Goal: Information Seeking & Learning: Learn about a topic

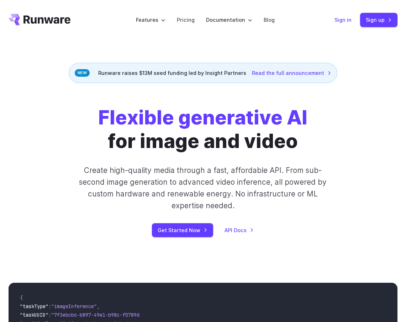
drag, startPoint x: 344, startPoint y: 22, endPoint x: 340, endPoint y: 26, distance: 6.1
click at [344, 22] on link "Sign in" at bounding box center [343, 20] width 17 height 8
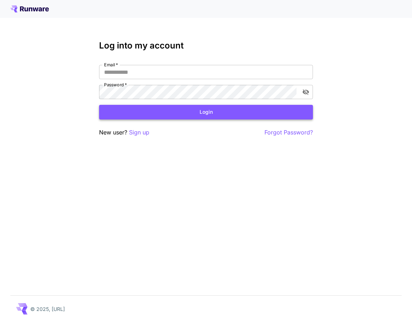
type input "**********"
click at [234, 114] on button "Login" at bounding box center [206, 112] width 214 height 15
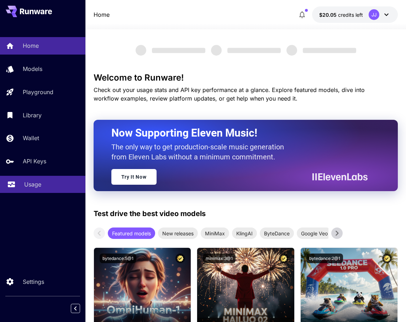
click at [56, 185] on div "Usage" at bounding box center [52, 184] width 56 height 9
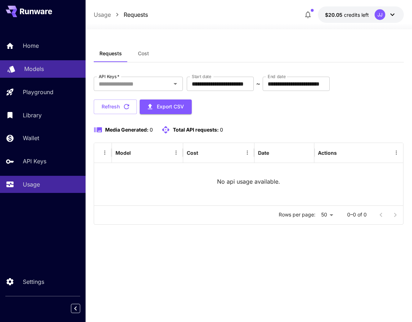
click at [48, 68] on div "Models" at bounding box center [52, 68] width 56 height 9
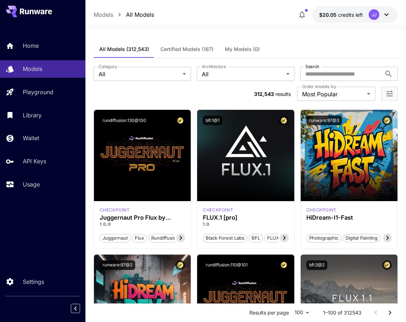
click at [37, 10] on icon at bounding box center [37, 12] width 6 height 4
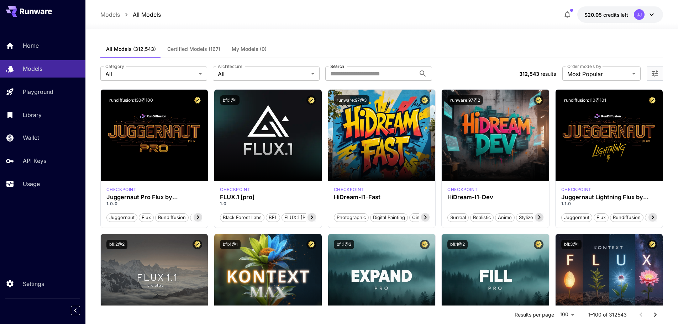
click at [411, 12] on button "$20.05 credits left JJ" at bounding box center [621, 14] width 86 height 16
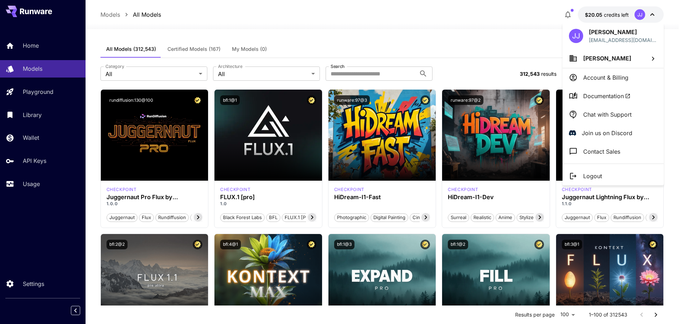
click at [411, 100] on span "Documentation" at bounding box center [606, 96] width 47 height 9
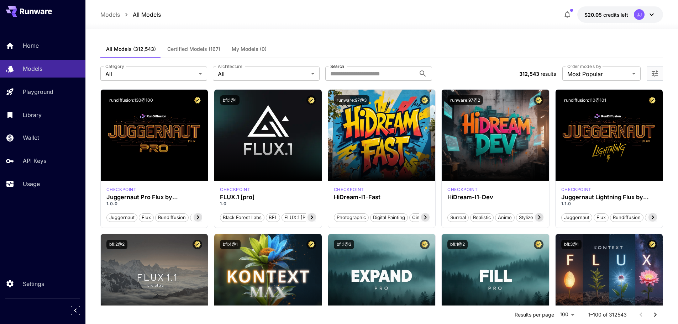
click at [37, 12] on icon at bounding box center [36, 12] width 32 height 6
click at [28, 11] on icon at bounding box center [27, 12] width 4 height 5
click at [411, 14] on button "$20.05 credits left JJ" at bounding box center [621, 14] width 86 height 16
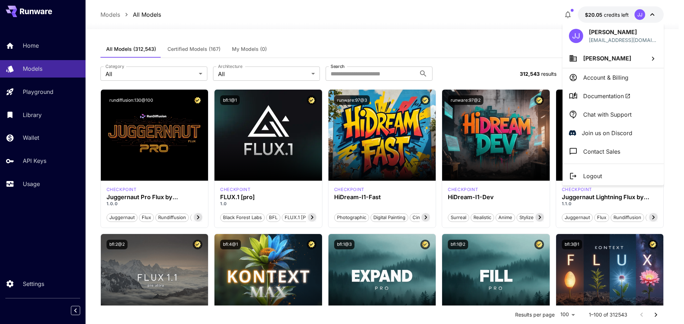
click at [411, 28] on div at bounding box center [342, 162] width 684 height 324
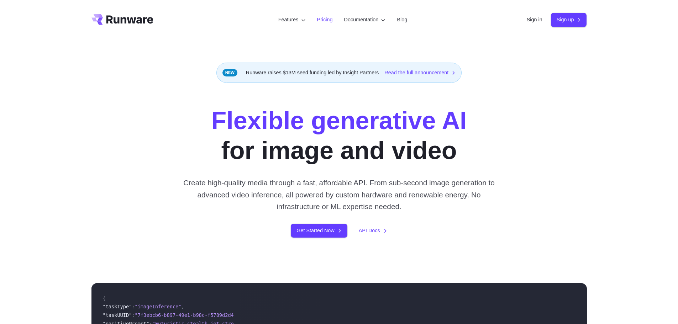
click at [317, 21] on link "Pricing" at bounding box center [325, 20] width 16 height 8
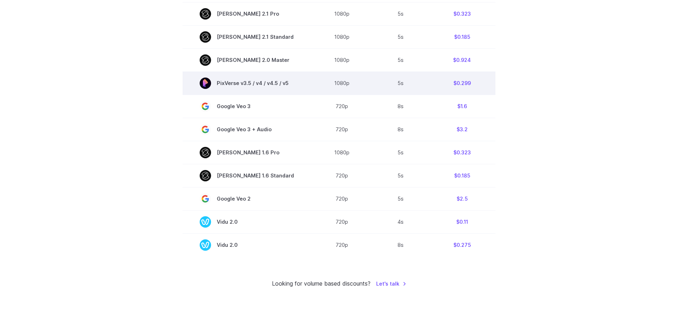
scroll to position [479, 0]
